Goal: Information Seeking & Learning: Learn about a topic

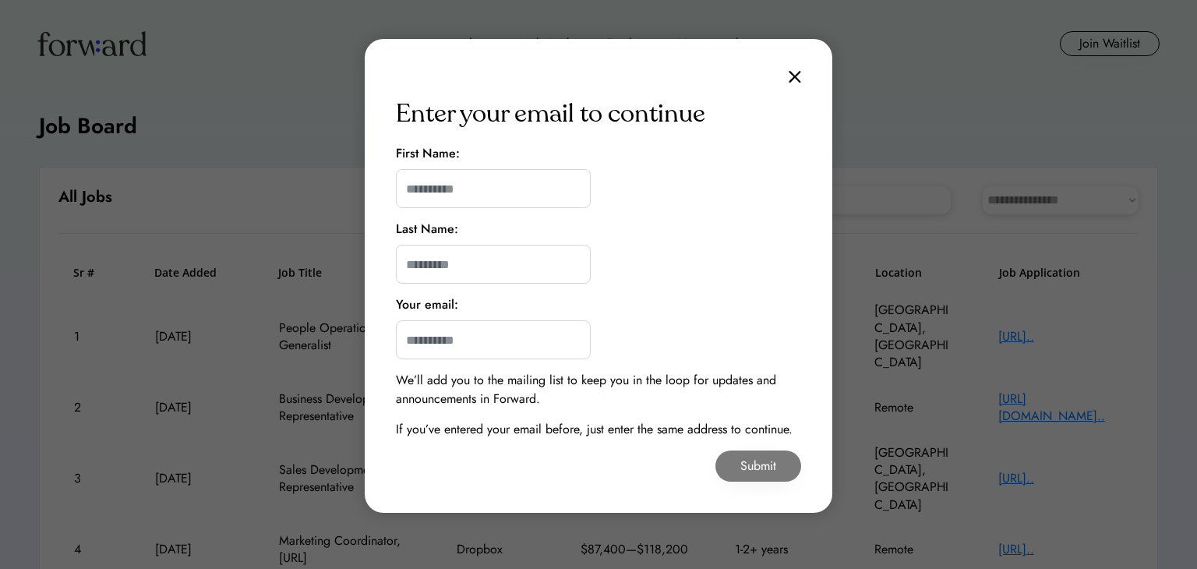
click at [800, 77] on img at bounding box center [795, 76] width 12 height 13
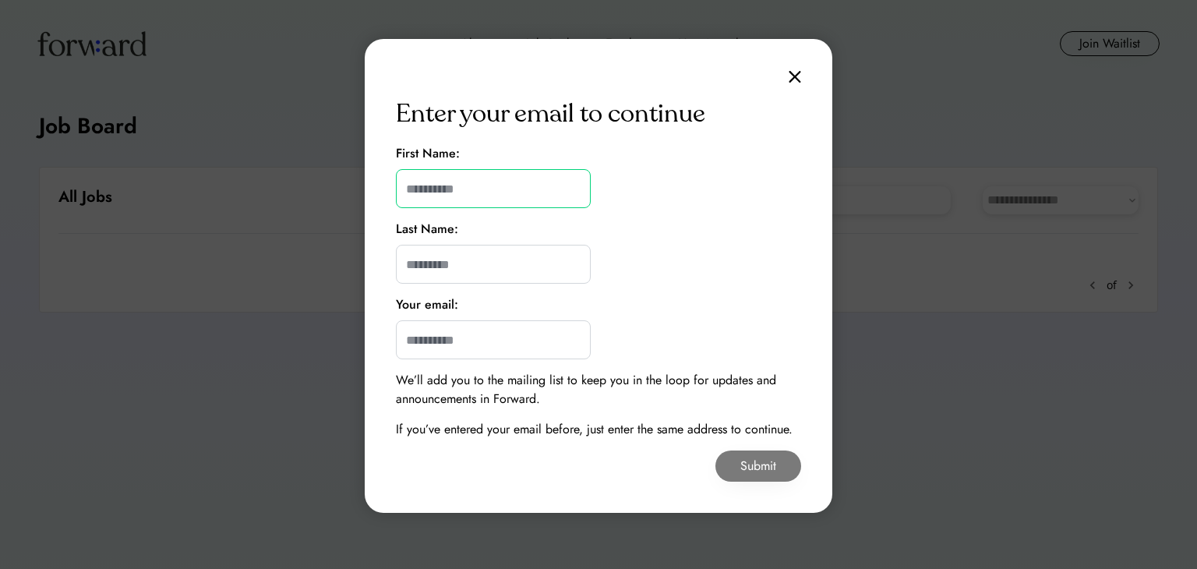
click at [527, 193] on input "input" at bounding box center [493, 188] width 195 height 39
type input "*****"
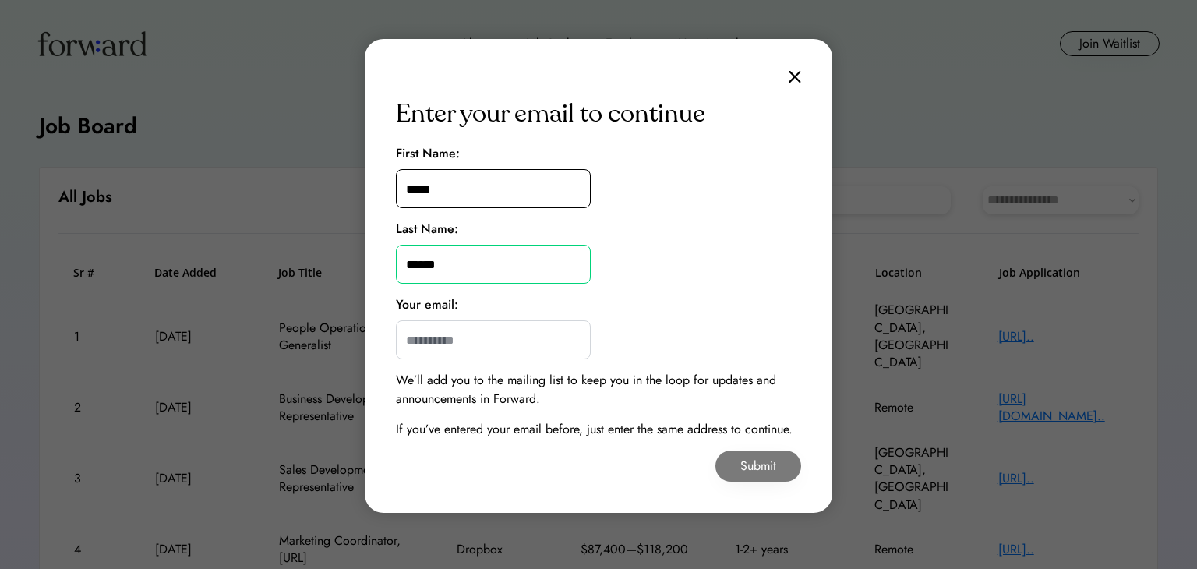
type input "******"
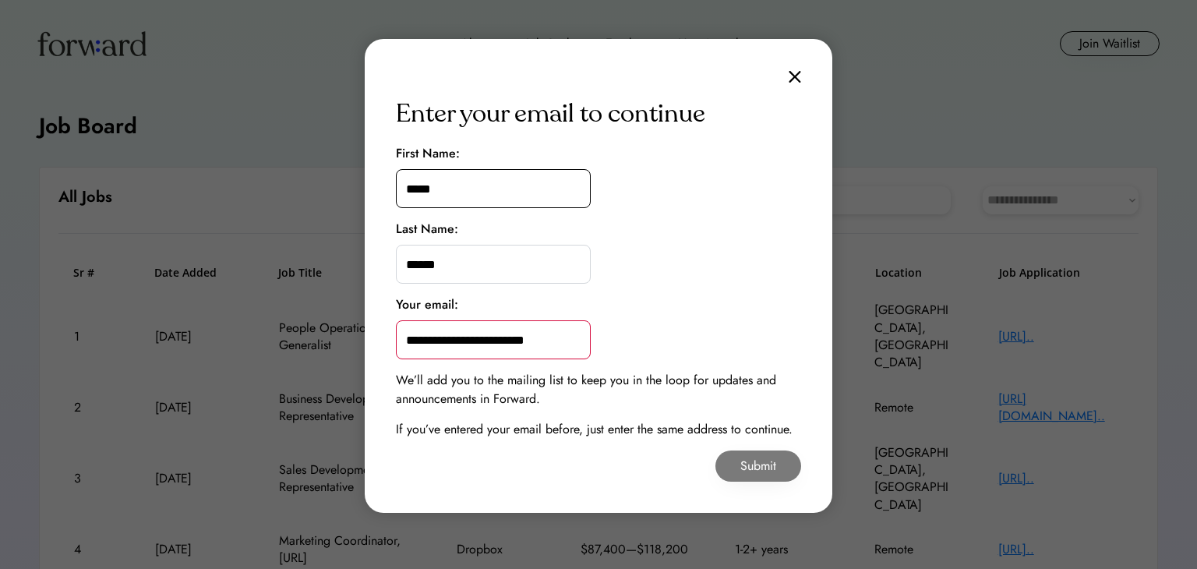
type input "**********"
click at [750, 444] on div "**********" at bounding box center [599, 276] width 468 height 474
click at [755, 464] on button "Submit" at bounding box center [759, 466] width 86 height 31
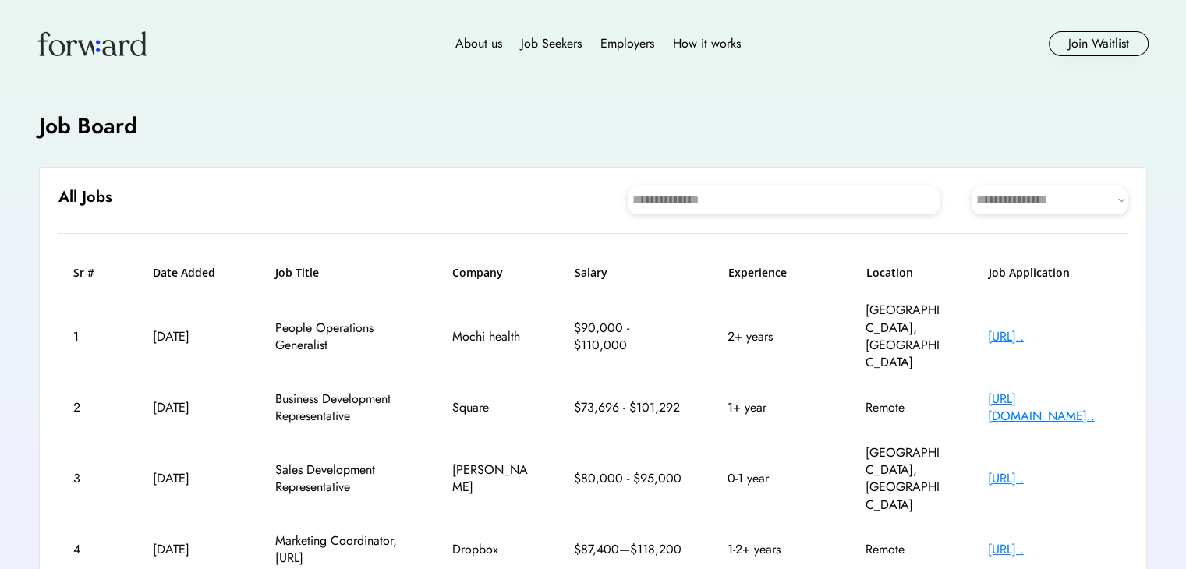
click at [1028, 198] on select "**********" at bounding box center [1049, 200] width 156 height 28
select select "********"
click at [971, 186] on select "**********" at bounding box center [1049, 200] width 156 height 28
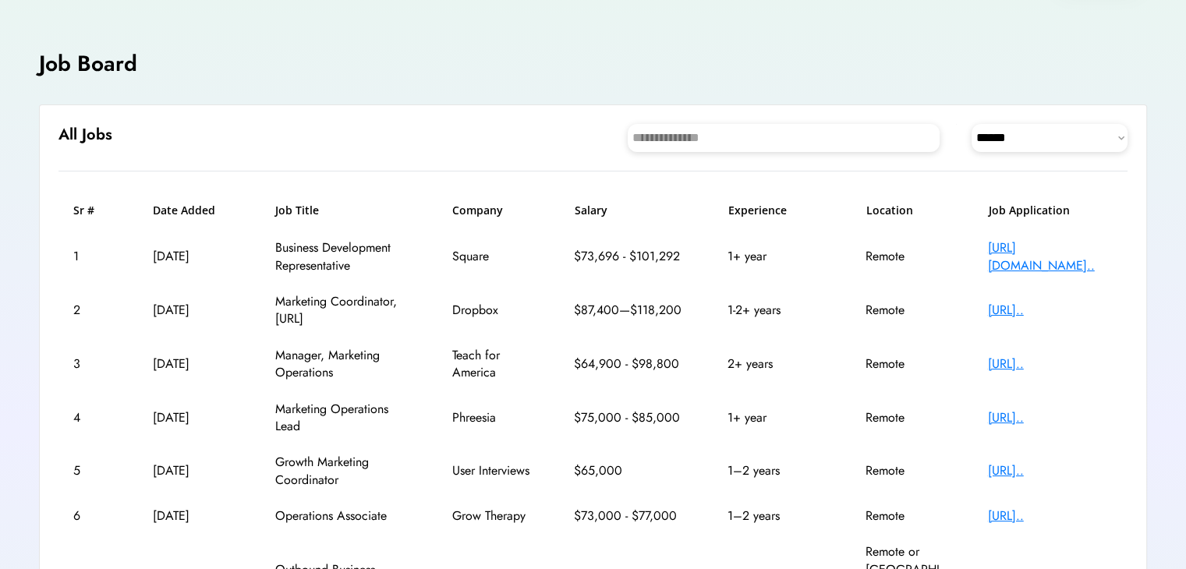
scroll to position [64, 0]
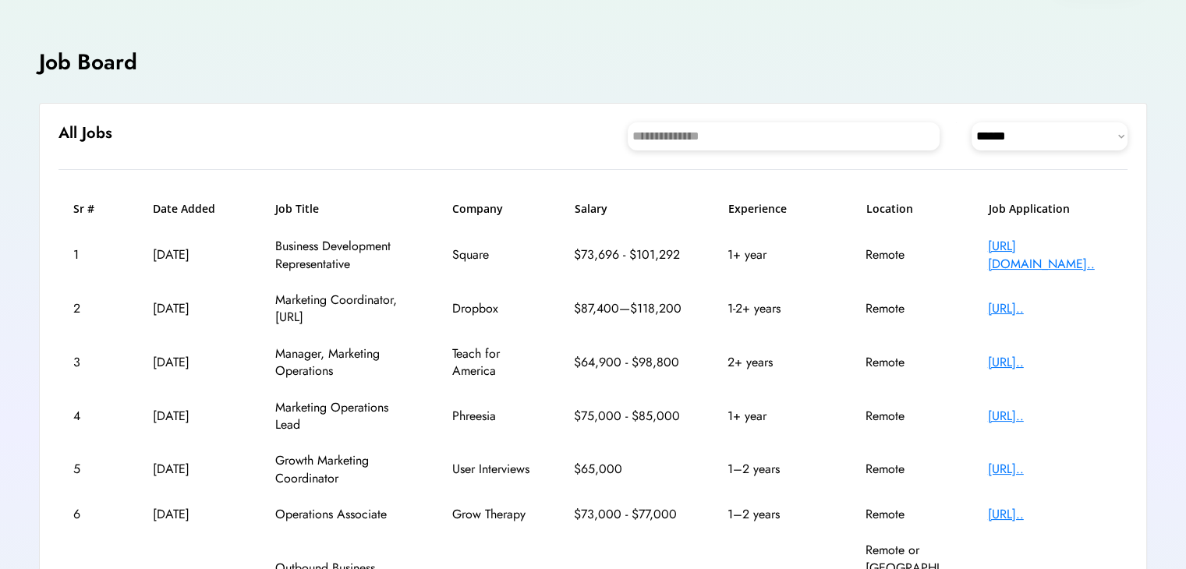
click at [1029, 304] on div "[URL].." at bounding box center [1050, 308] width 125 height 17
click at [667, 531] on div "6 Aug 18, 2025 Operations Associate Grow Therapy $73,000 - $77,000 1–2 years Re…" at bounding box center [592, 515] width 1069 height 36
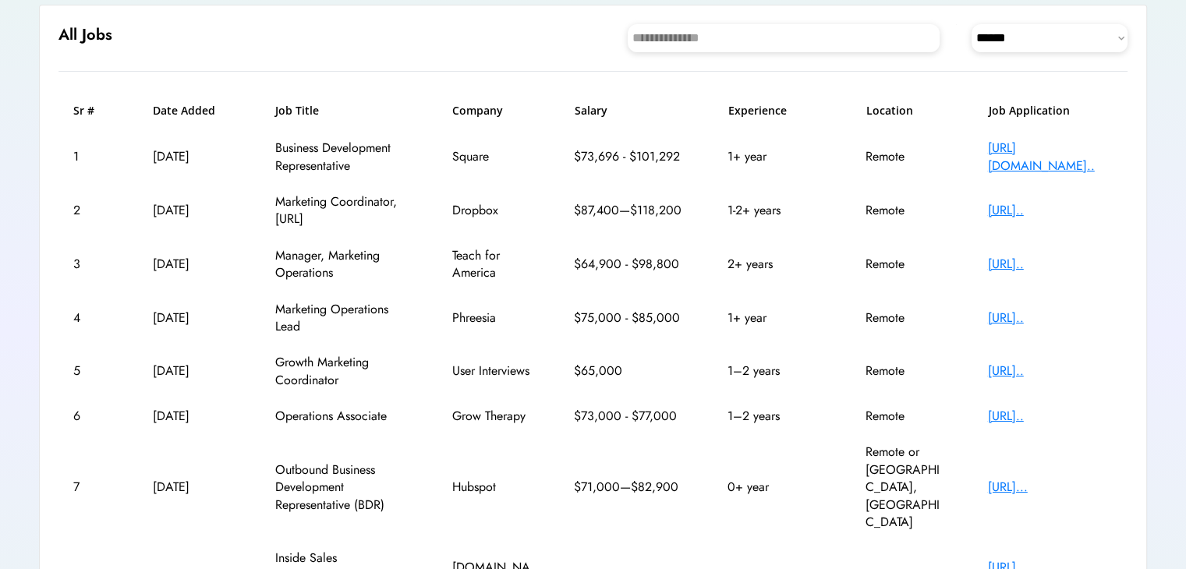
scroll to position [162, 0]
click at [993, 266] on div "[URL].." at bounding box center [1050, 264] width 125 height 17
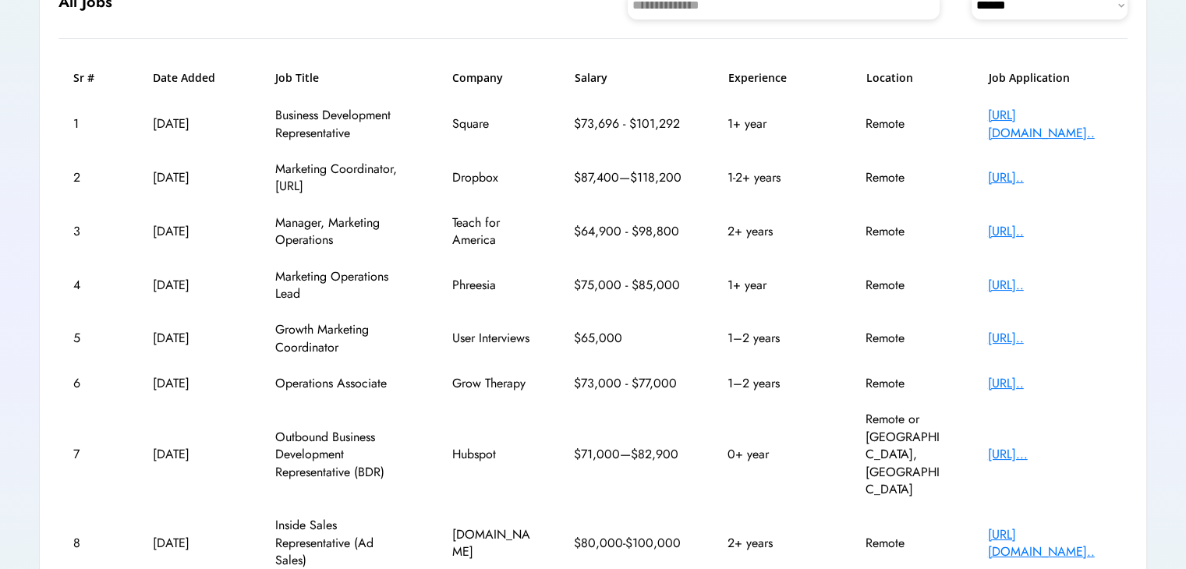
scroll to position [193, 0]
click at [1001, 381] on div "[URL].." at bounding box center [1050, 385] width 125 height 17
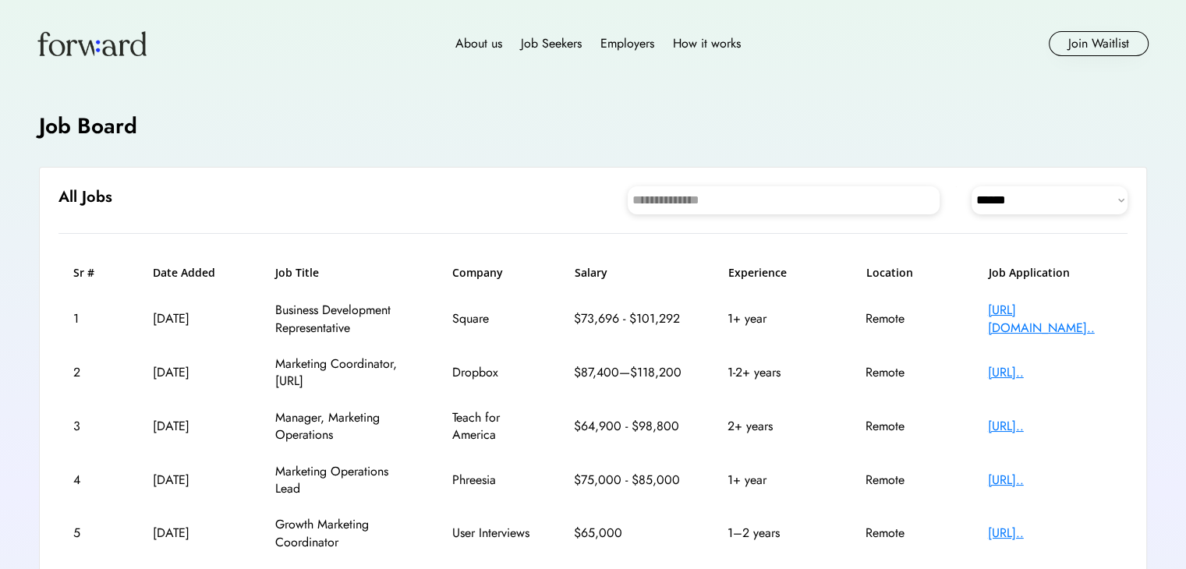
scroll to position [362, 0]
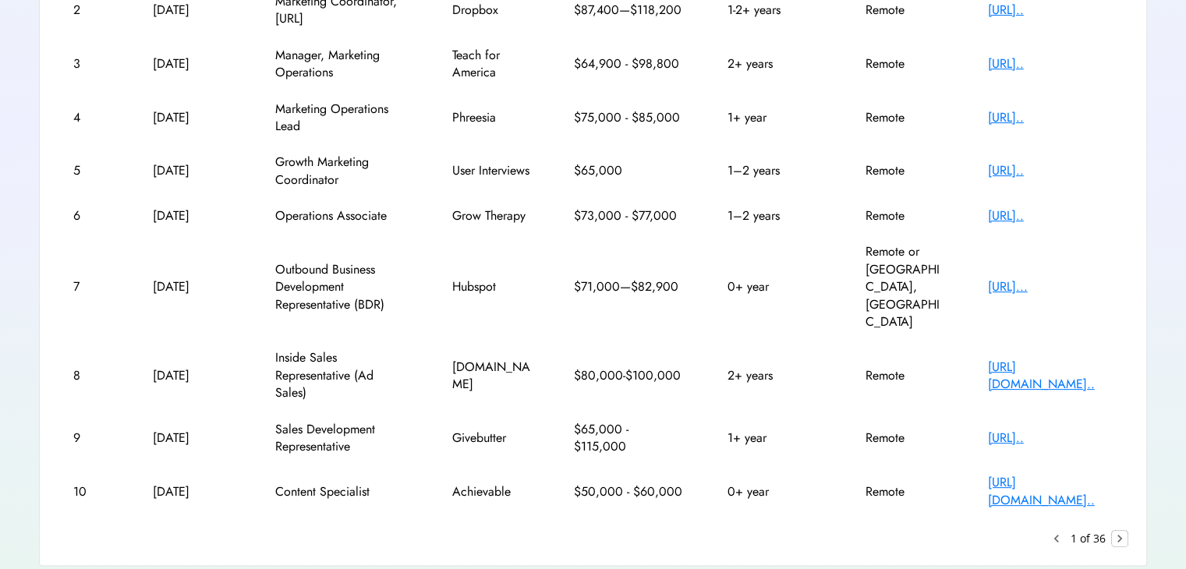
click at [1123, 531] on text "chevron_right" at bounding box center [1120, 539] width 16 height 16
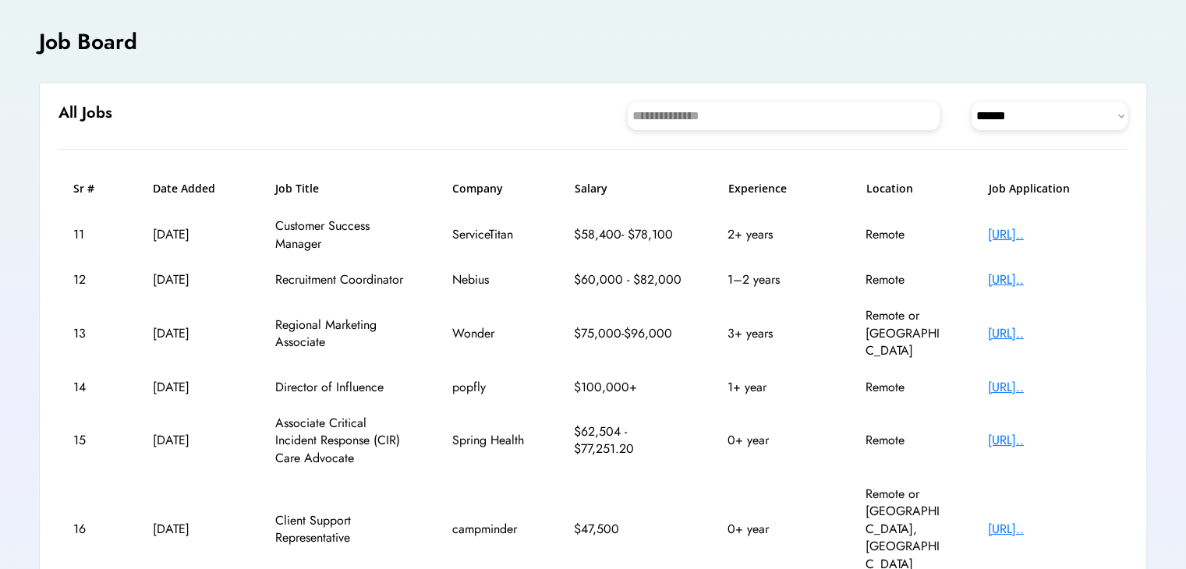
scroll to position [85, 0]
click at [1073, 235] on div "https://servicetitan..." at bounding box center [1050, 233] width 125 height 17
click at [1010, 281] on div "https://job-boards.e..." at bounding box center [1050, 279] width 125 height 17
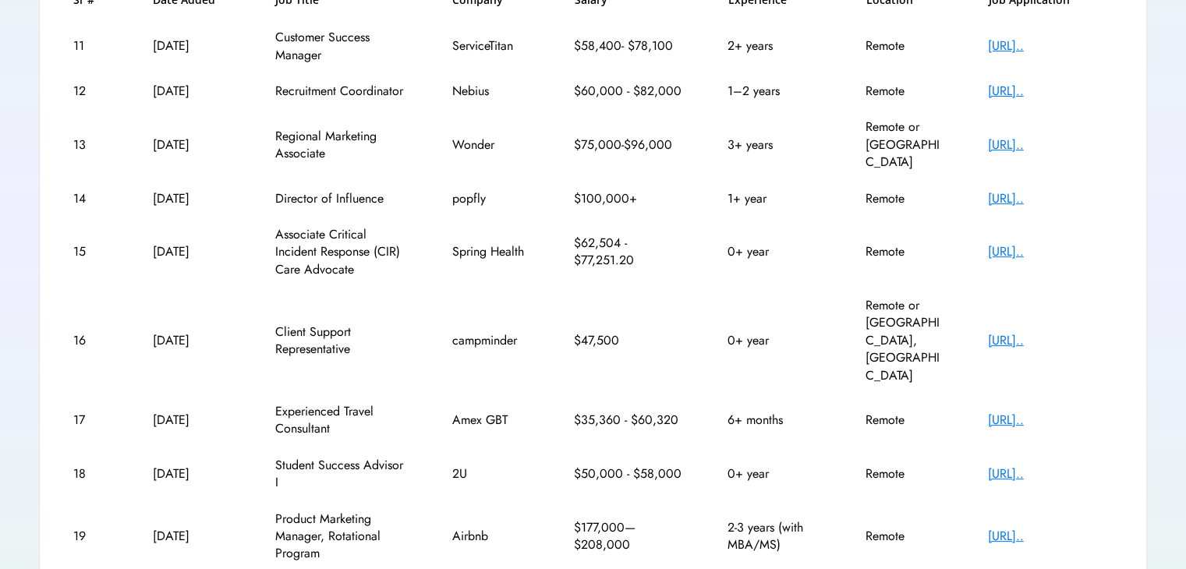
scroll to position [274, 0]
click at [1027, 464] on div "[URL].." at bounding box center [1050, 472] width 125 height 17
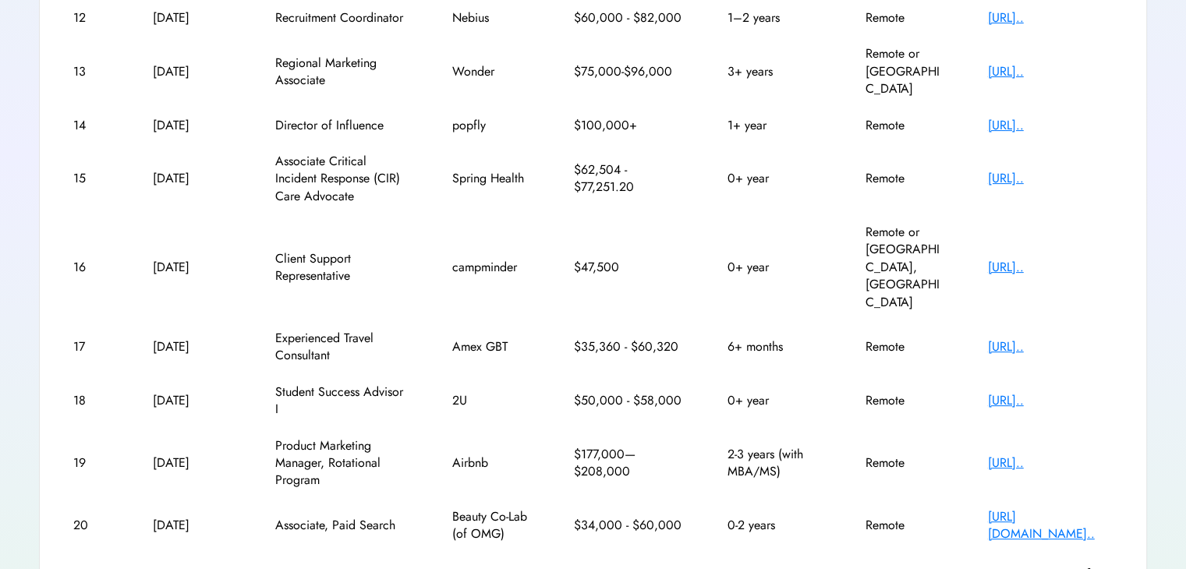
scroll to position [349, 0]
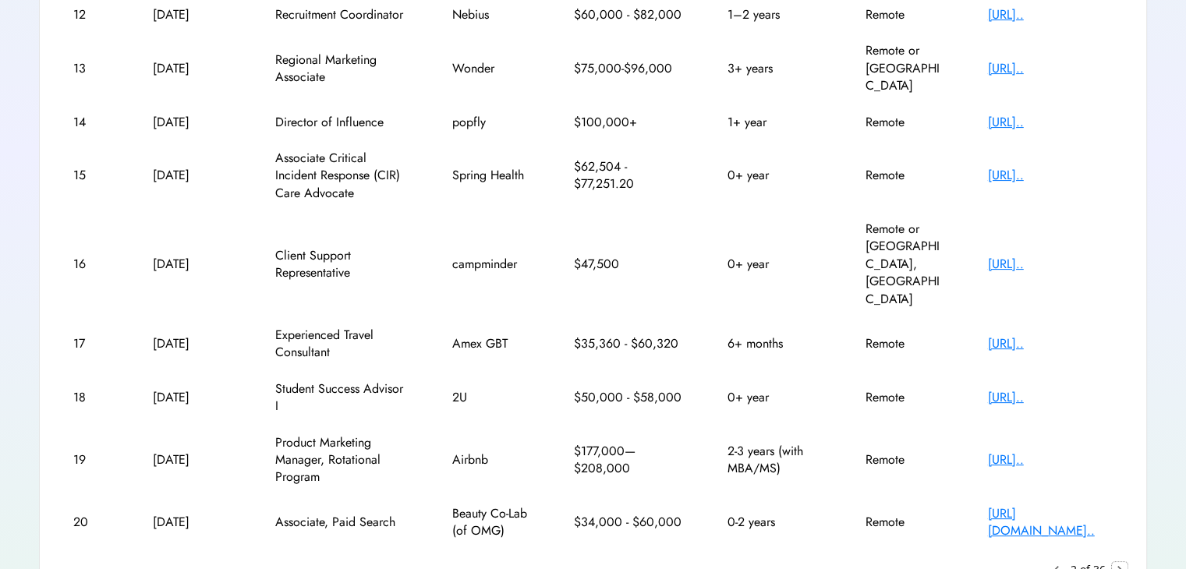
click at [1116, 562] on text "chevron_right" at bounding box center [1120, 570] width 16 height 16
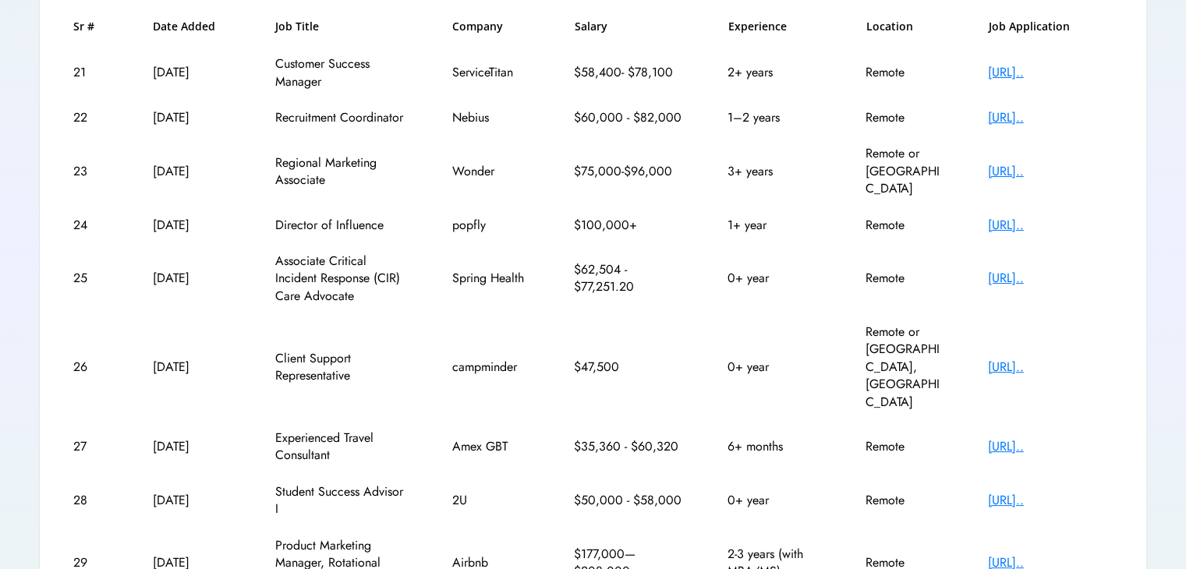
scroll to position [99, 0]
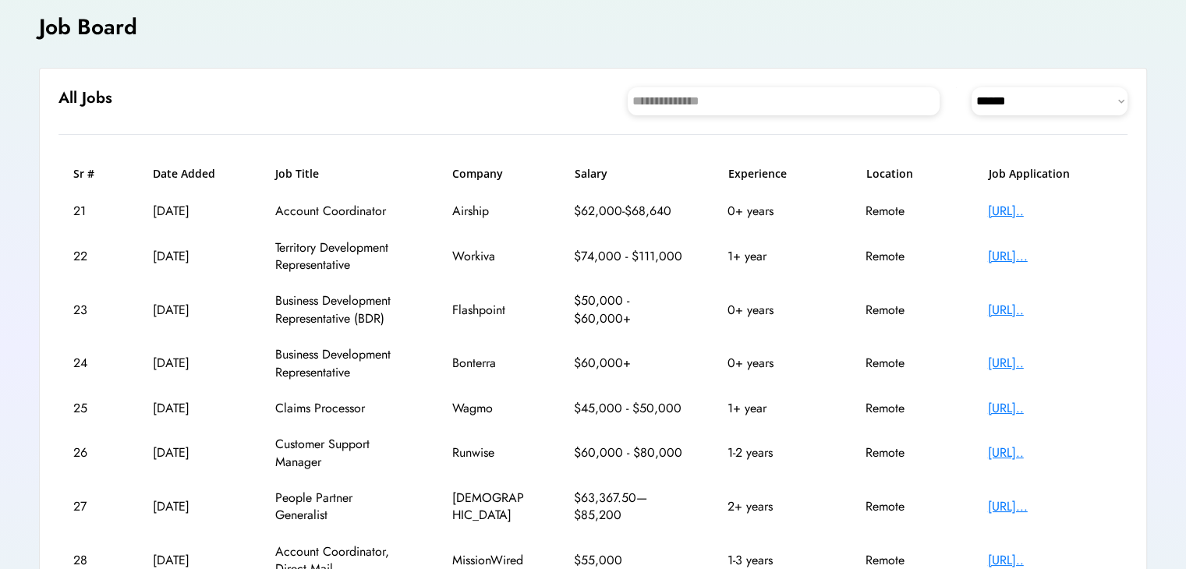
click at [998, 214] on div "https://job-boards.e..." at bounding box center [1050, 211] width 125 height 17
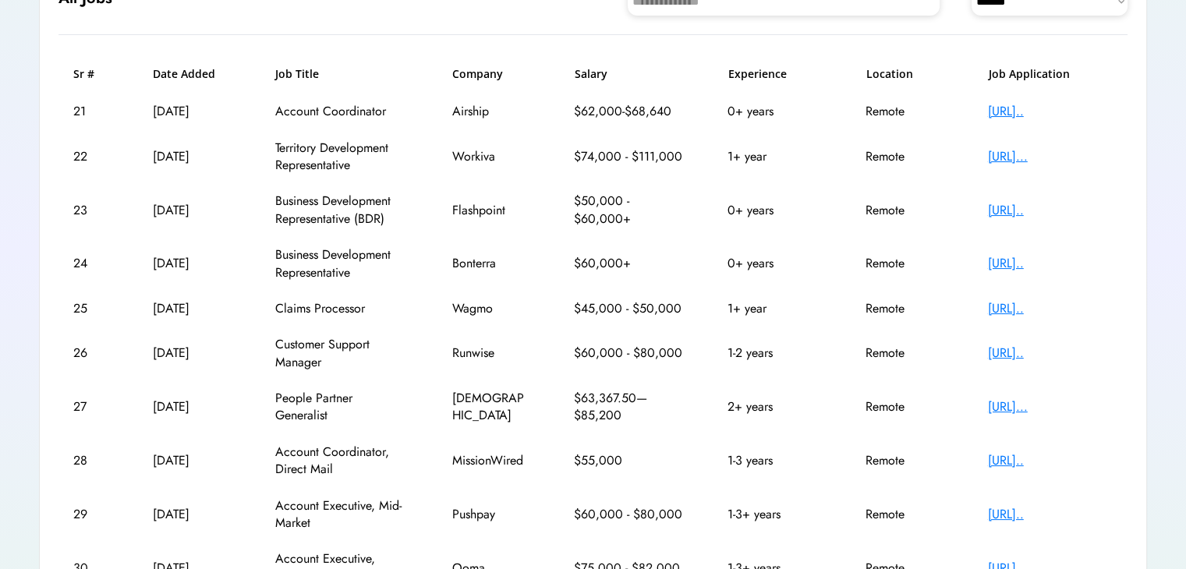
scroll to position [327, 0]
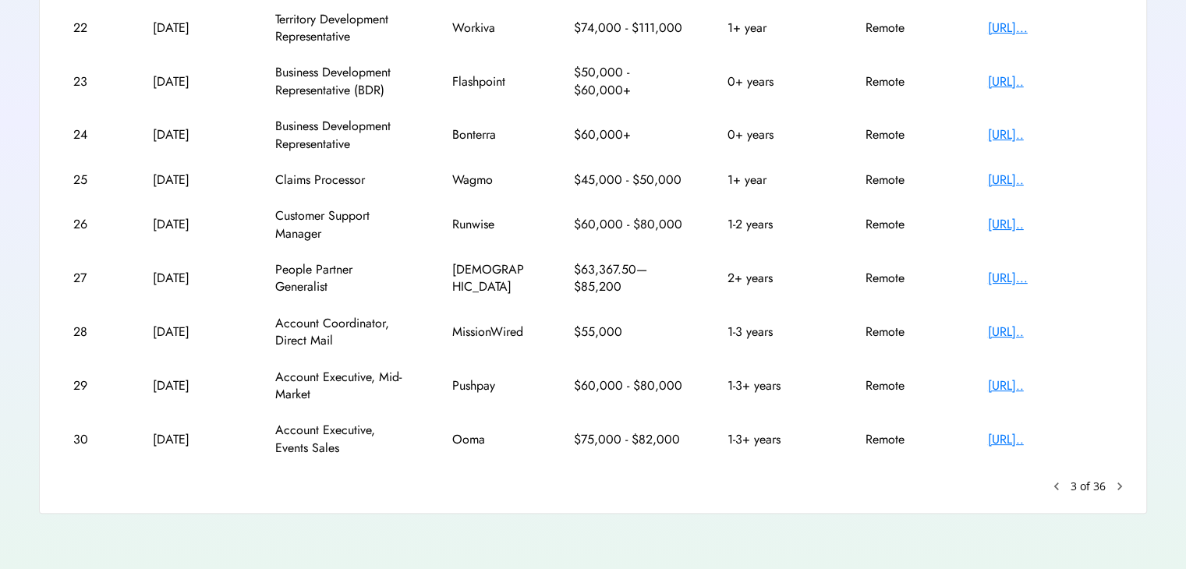
click at [1048, 435] on div "[URL].." at bounding box center [1050, 439] width 125 height 17
click at [1115, 490] on text "chevron_right" at bounding box center [1120, 487] width 16 height 16
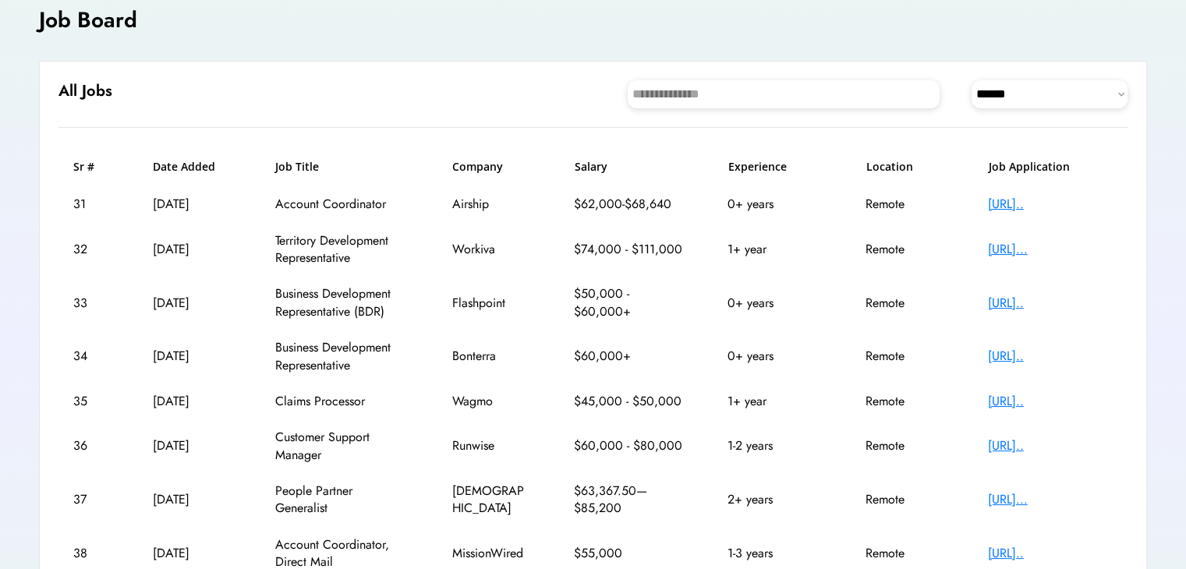
scroll to position [99, 0]
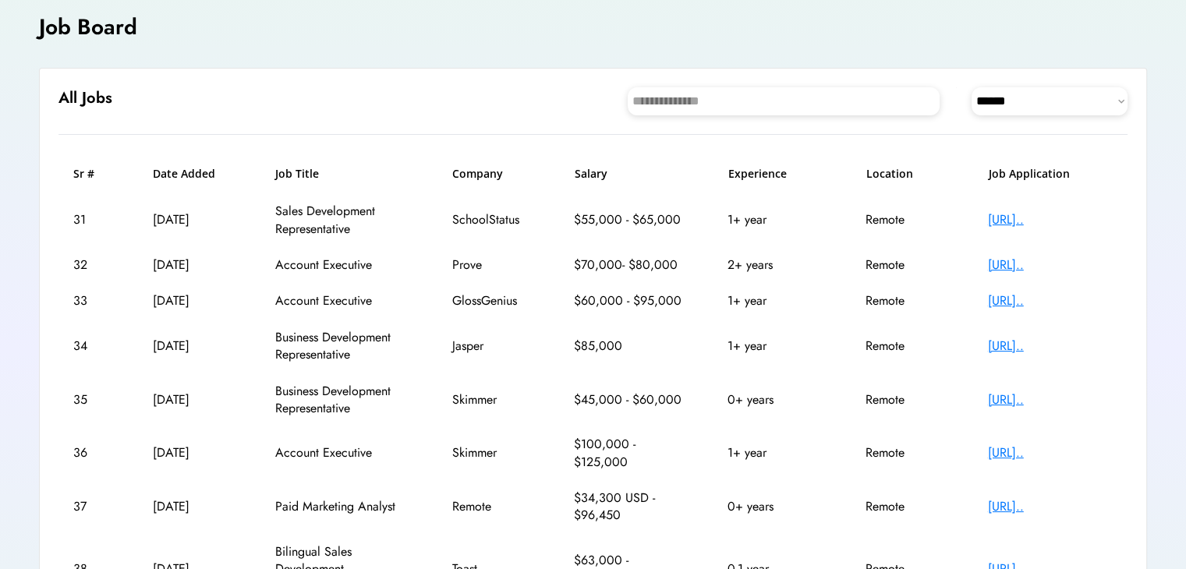
click at [1085, 267] on div "[URL].." at bounding box center [1050, 264] width 125 height 17
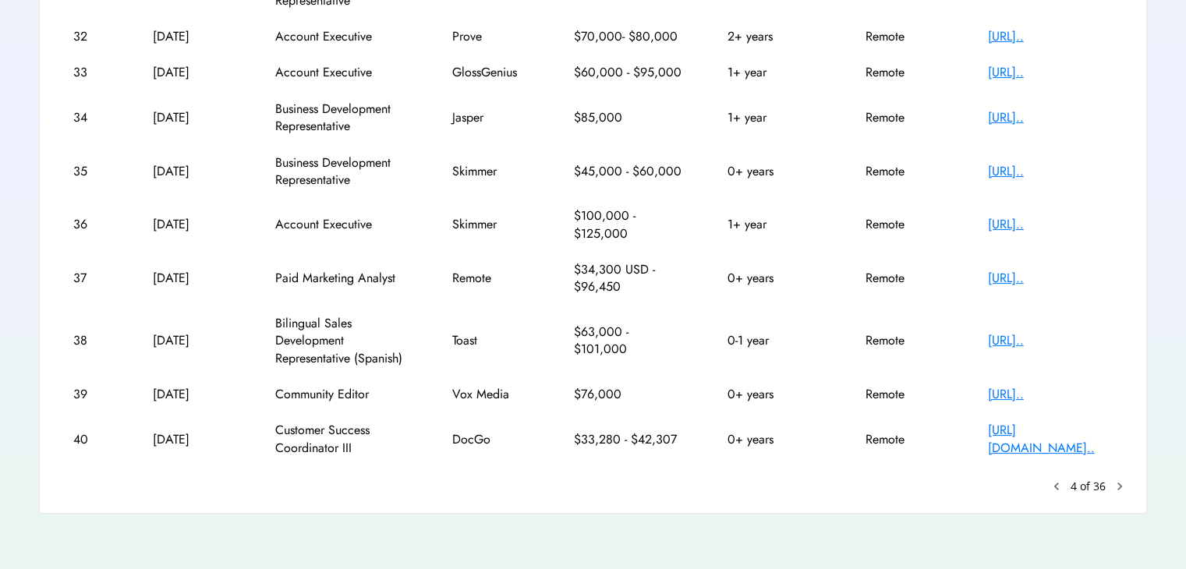
click at [1061, 490] on text "keyboard_arrow_left" at bounding box center [1056, 487] width 16 height 16
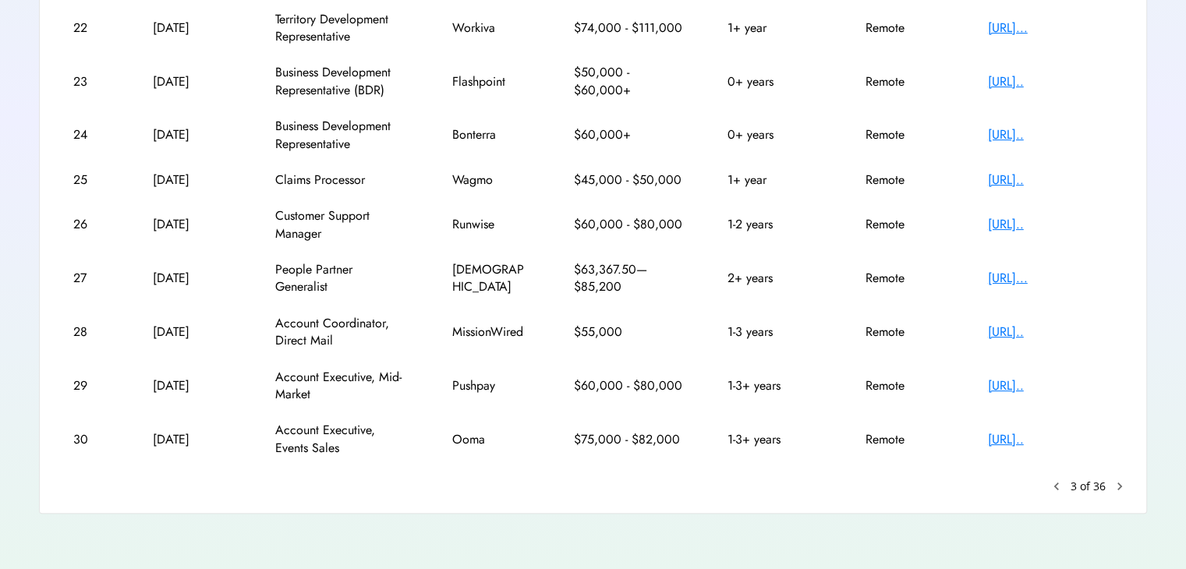
click at [1061, 487] on text "keyboard_arrow_left" at bounding box center [1056, 487] width 16 height 16
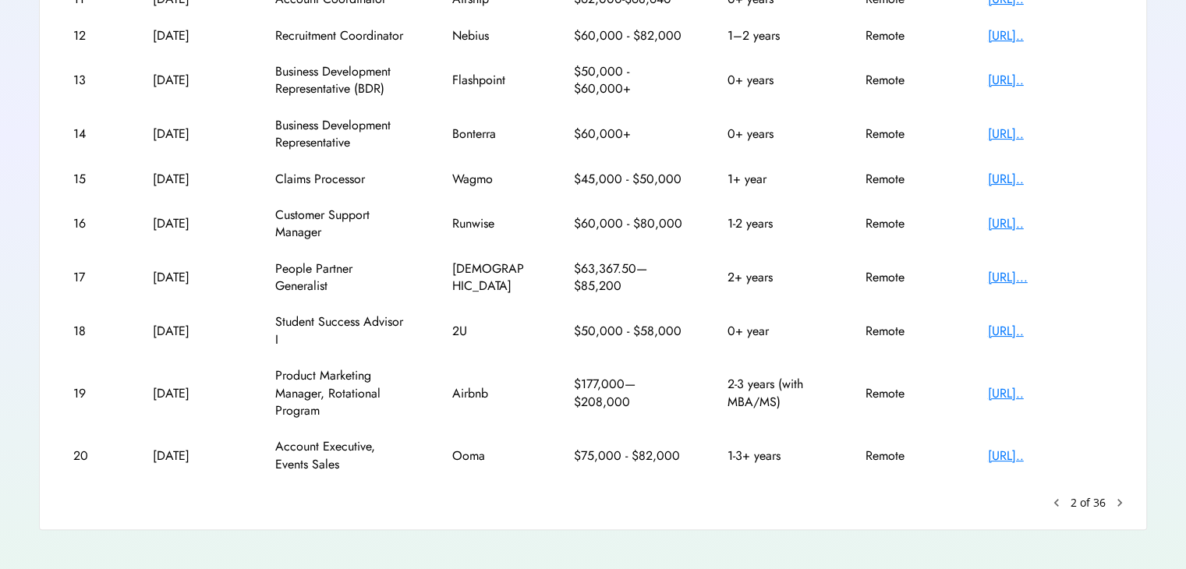
scroll to position [362, 0]
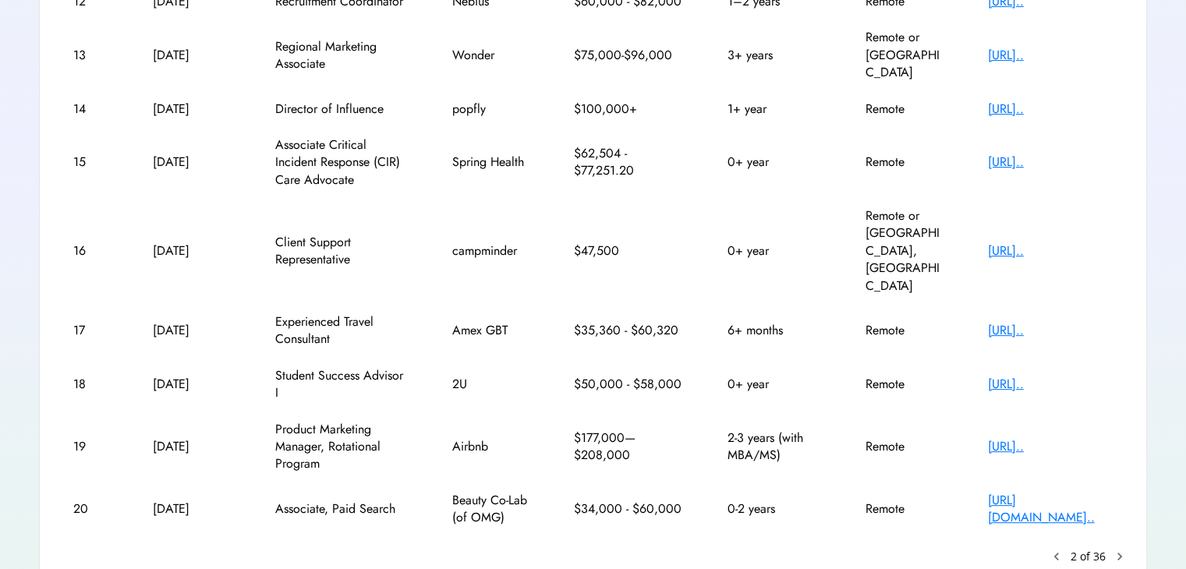
click at [1061, 549] on text "keyboard_arrow_left" at bounding box center [1056, 557] width 16 height 16
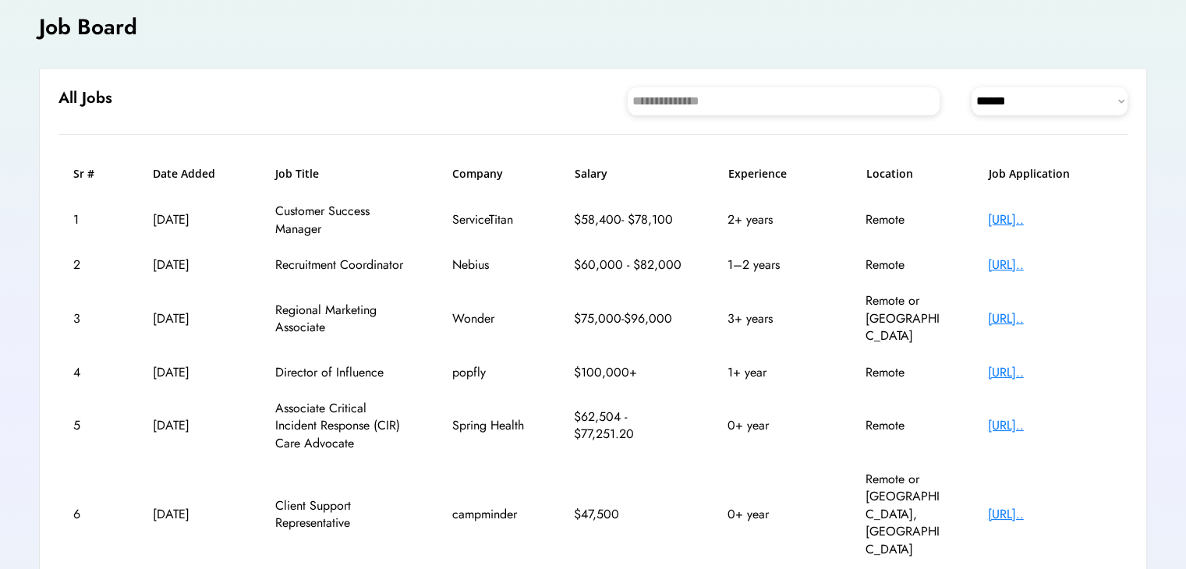
scroll to position [345, 0]
